Goal: Information Seeking & Learning: Learn about a topic

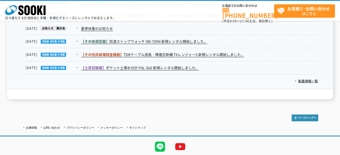
scroll to position [881, 0]
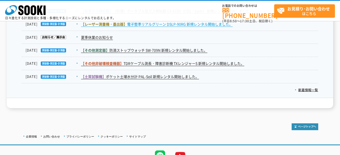
click at [190, 27] on link "【レーザー測量機・墨出器】 電子整準リアルグリーン DSLP-90RG 新規レンタル開始しました。" at bounding box center [157, 24] width 152 height 5
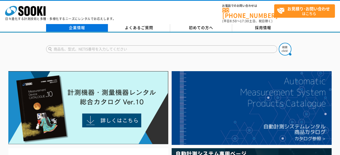
click at [81, 24] on link "企業情報" at bounding box center [77, 28] width 62 height 8
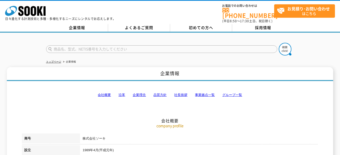
click at [183, 94] on li "社長挨拶" at bounding box center [180, 94] width 13 height 5
click at [180, 93] on link "社長挨拶" at bounding box center [180, 95] width 13 height 4
click at [232, 93] on link "グループ一覧" at bounding box center [232, 95] width 20 height 4
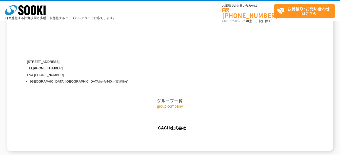
scroll to position [2302, 0]
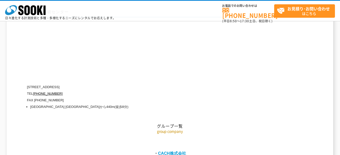
click at [183, 151] on link "CACH株式会社" at bounding box center [172, 153] width 28 height 5
